Goal: Task Accomplishment & Management: Manage account settings

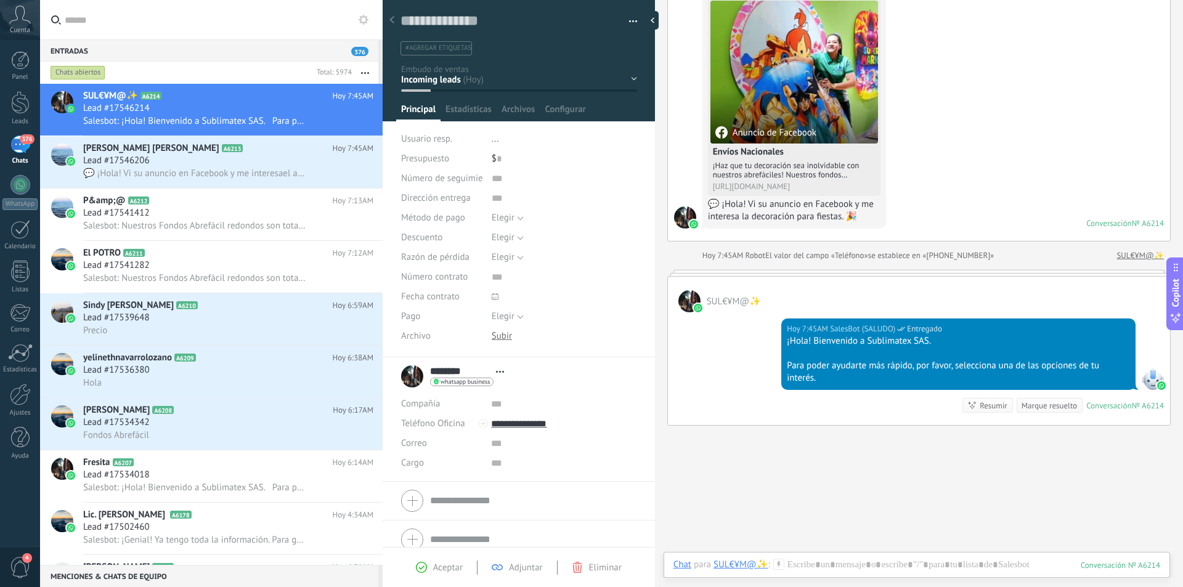
scroll to position [172, 0]
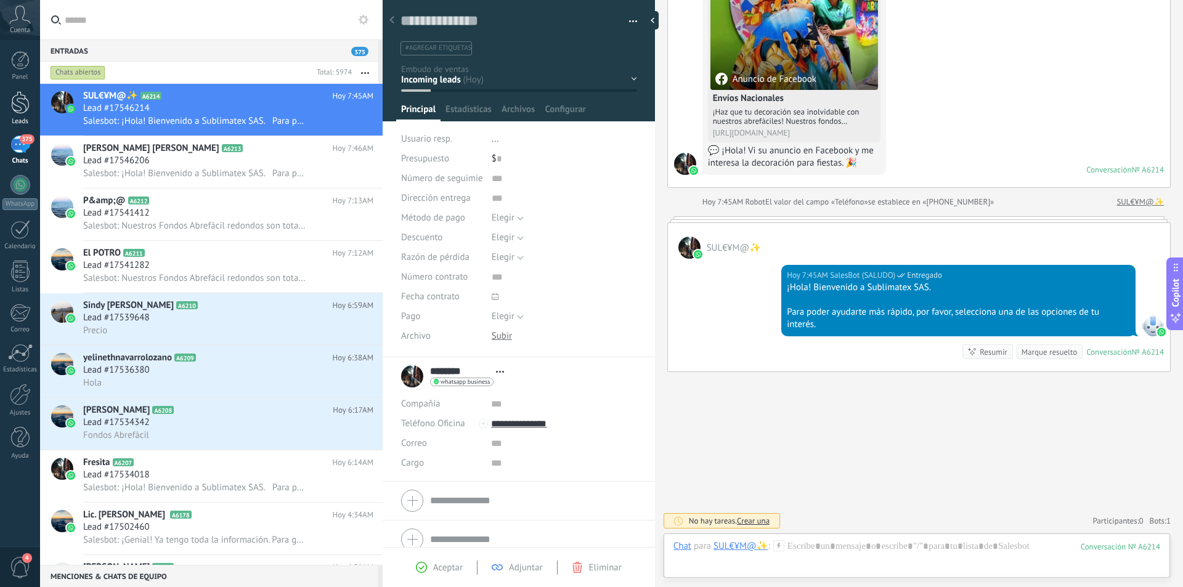
click at [22, 113] on div at bounding box center [20, 102] width 18 height 23
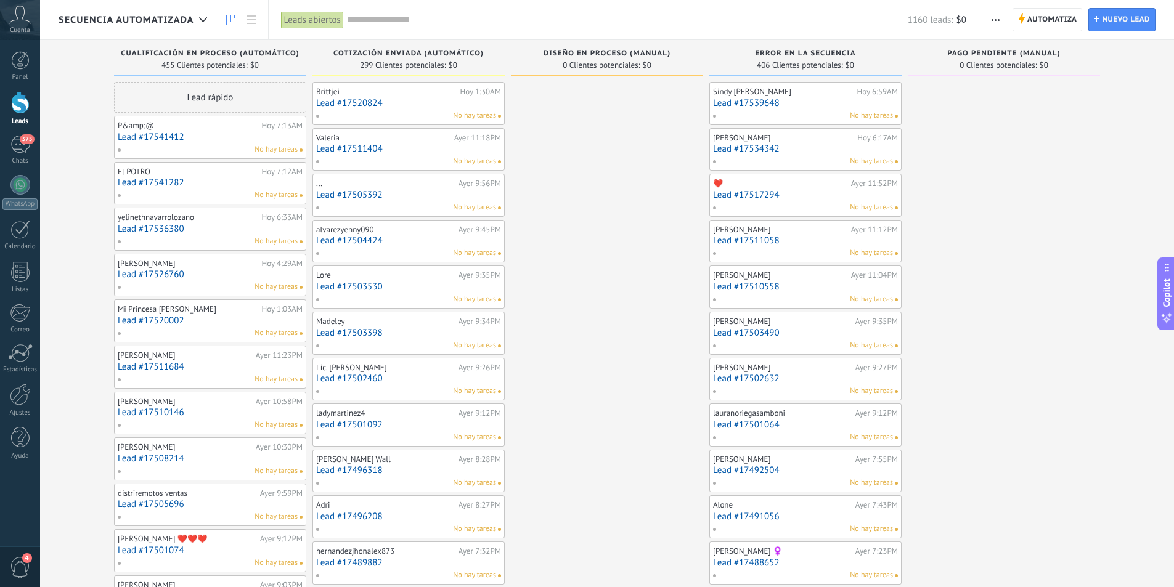
click at [424, 103] on link "Lead #17520824" at bounding box center [408, 103] width 185 height 10
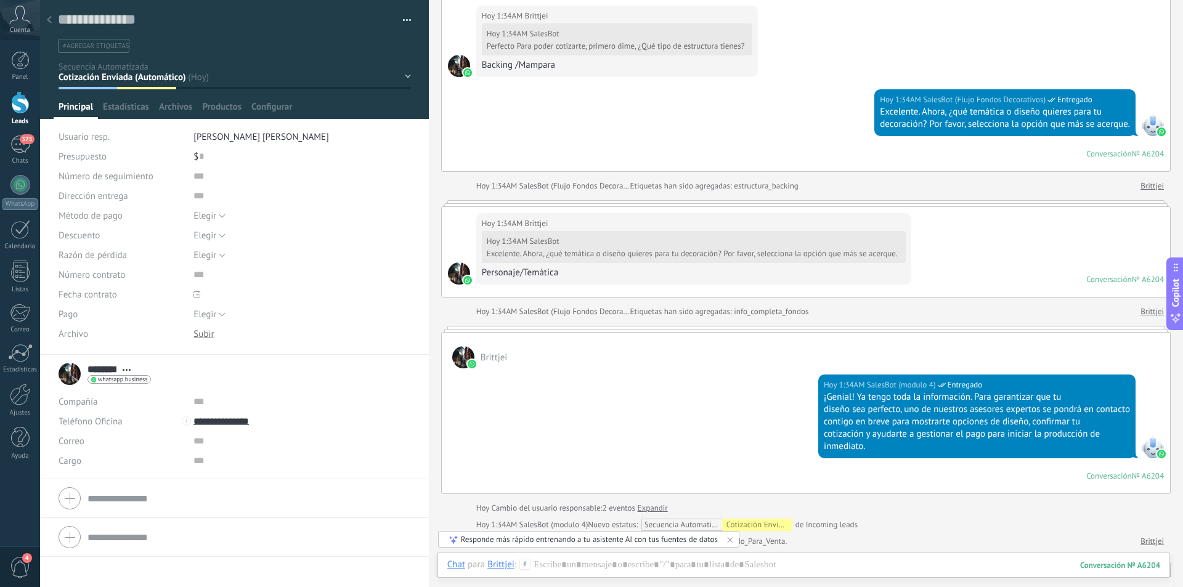
scroll to position [1154, 0]
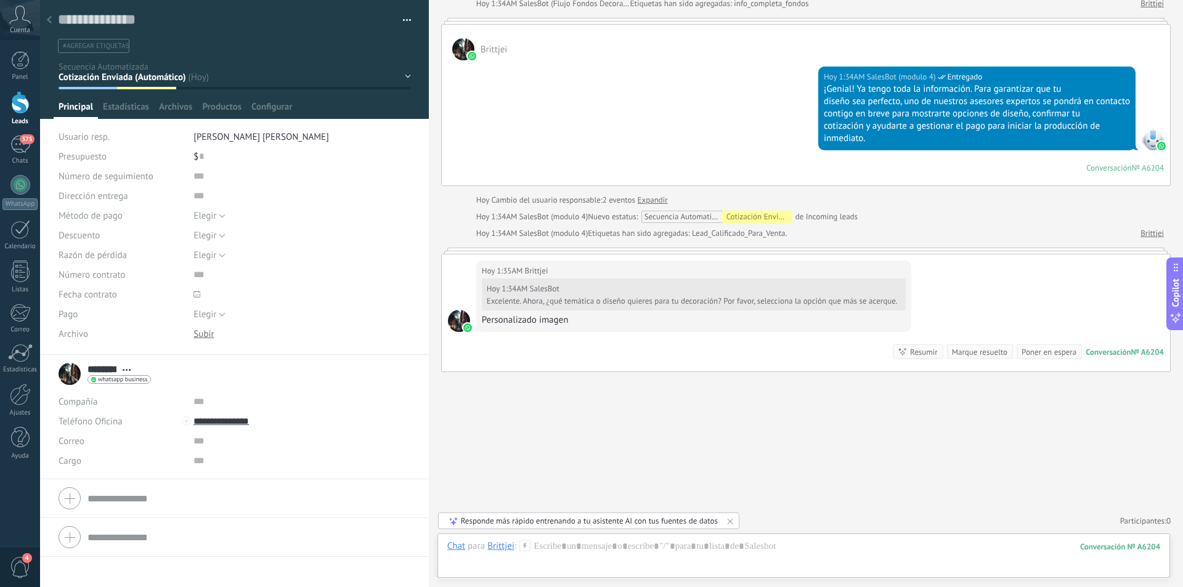
click at [52, 17] on div at bounding box center [49, 21] width 17 height 24
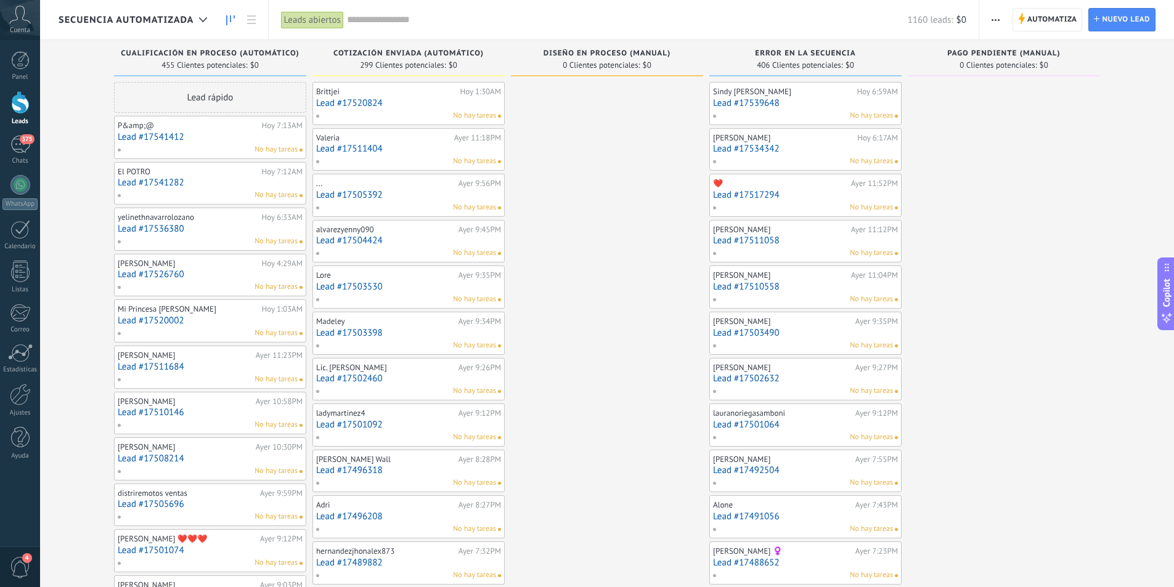
click at [420, 150] on link "Lead #17511404" at bounding box center [408, 149] width 185 height 10
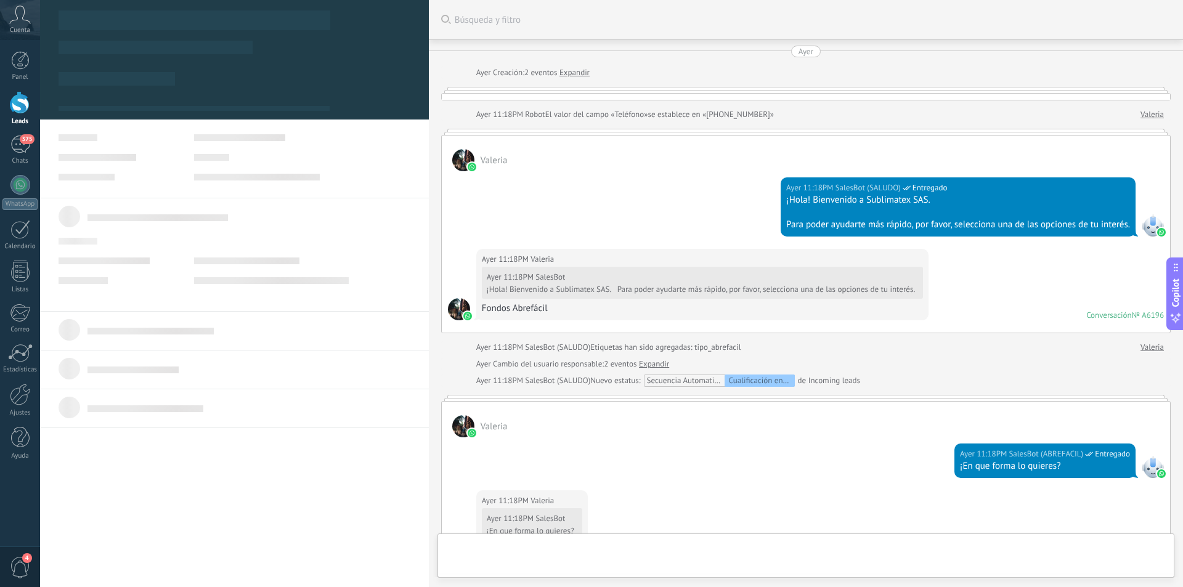
scroll to position [915, 0]
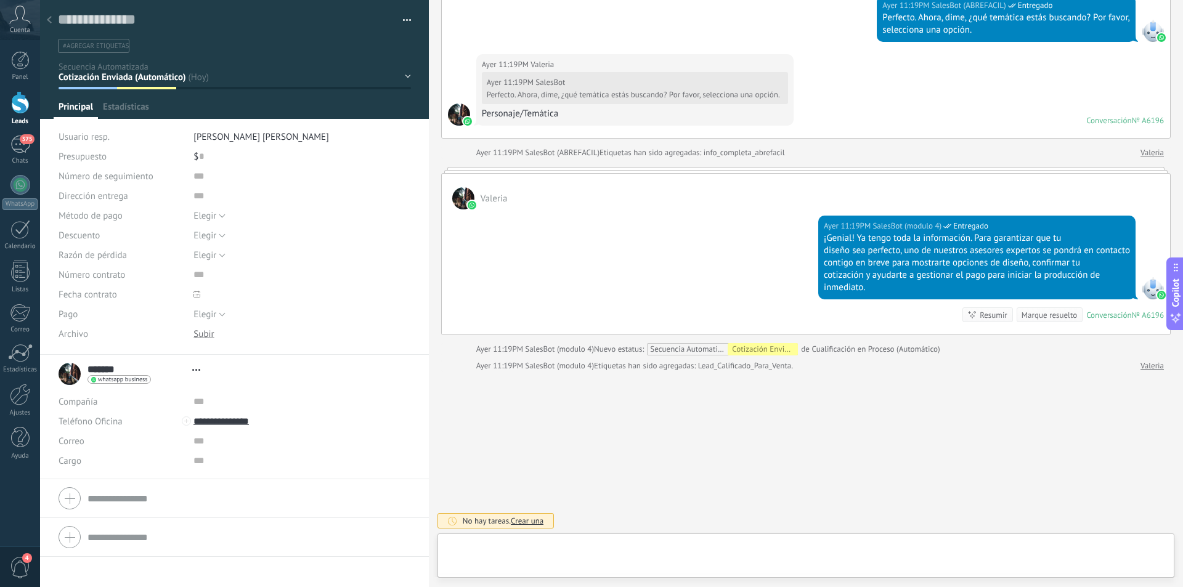
type textarea "**********"
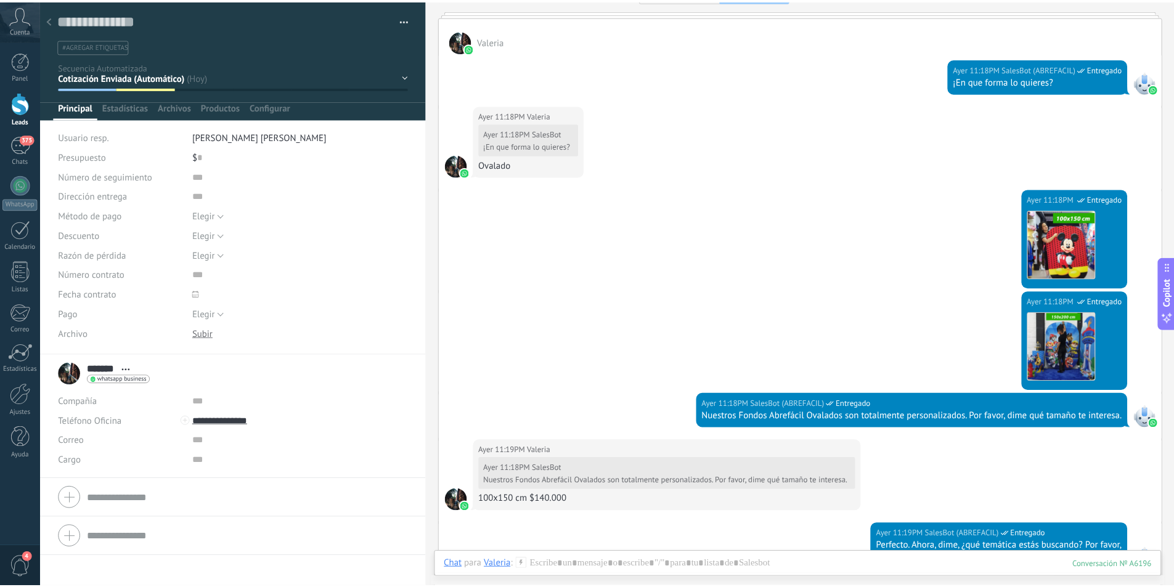
scroll to position [611, 0]
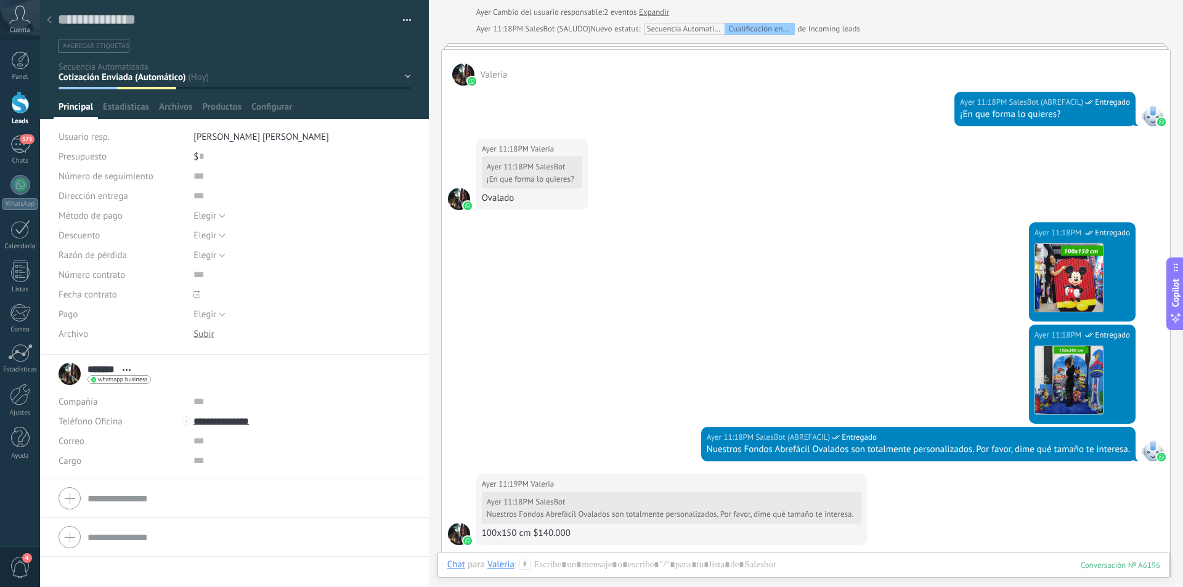
click at [51, 18] on use at bounding box center [49, 19] width 5 height 7
